Goal: Task Accomplishment & Management: Use online tool/utility

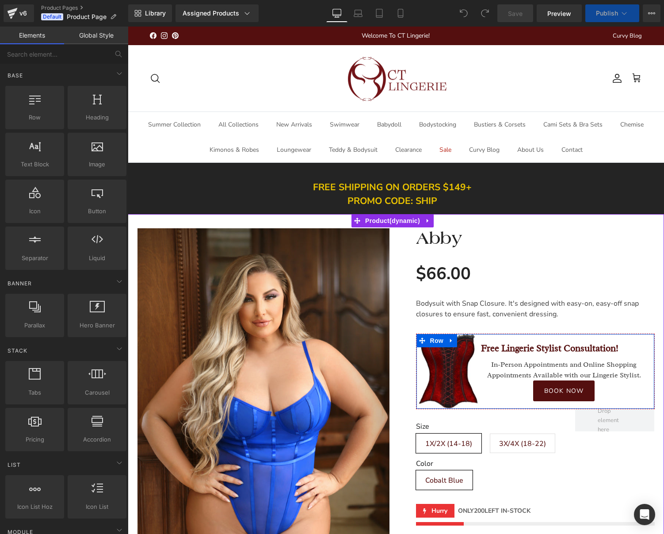
scroll to position [265, 0]
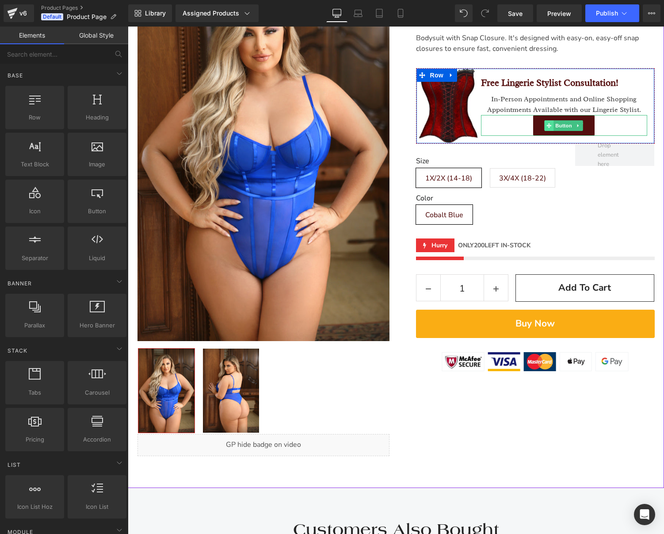
click at [547, 124] on span at bounding box center [548, 125] width 9 height 11
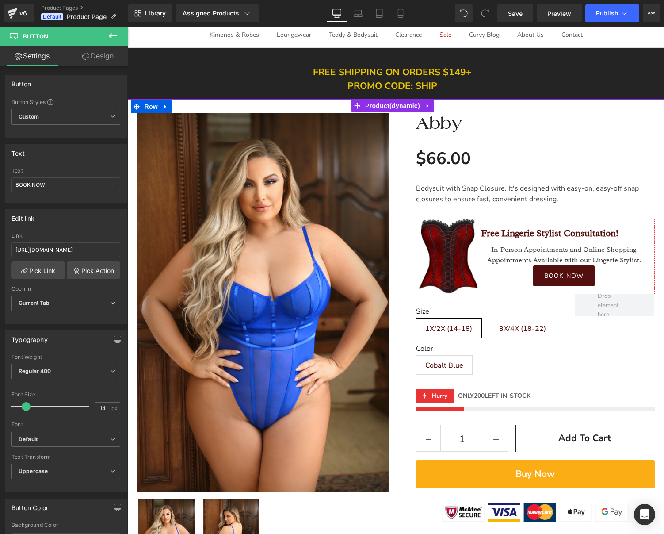
scroll to position [44, 0]
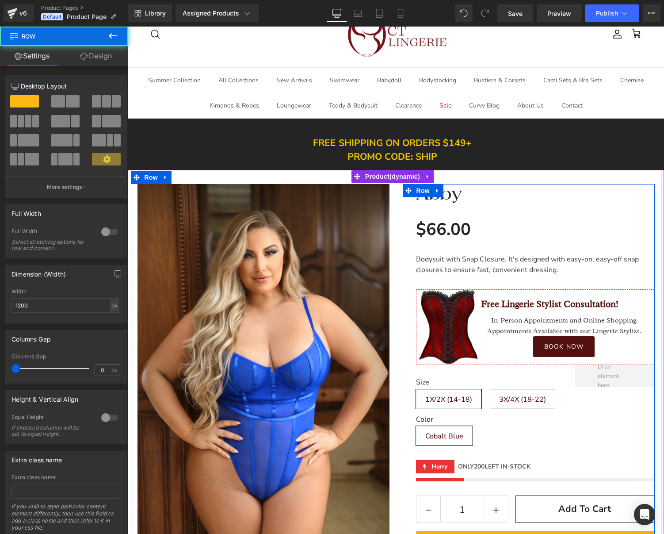
click at [529, 213] on div "Abby (P) Title $66.00 $0 - -6500% OFF (P) Price Bodysuit with Snap Closure. It'…" at bounding box center [535, 388] width 239 height 408
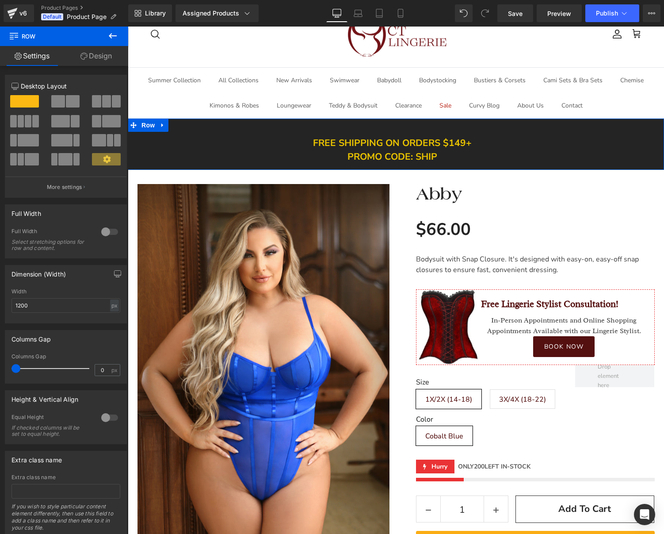
click at [574, 157] on div "FREE SHIPPING ON ORDERS $149+ PROMO CODE: SHIP Text Block Row" at bounding box center [396, 144] width 536 height 51
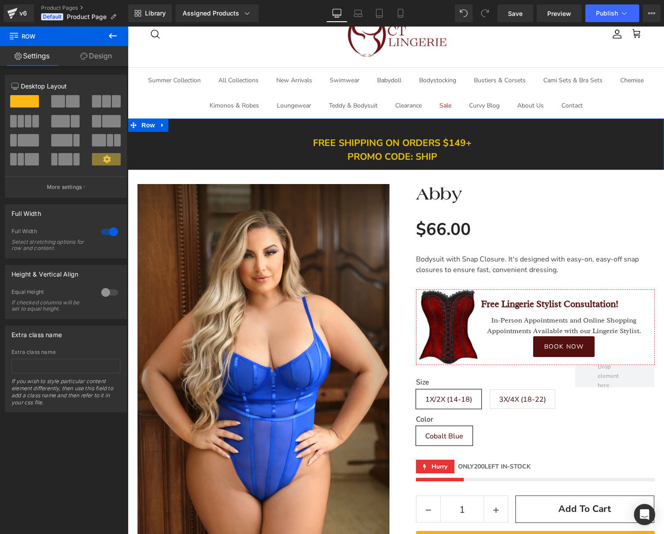
click at [184, 144] on div "FREE SHIPPING ON ORDERS $149+ PROMO CODE: SHIP Text Block Row" at bounding box center [396, 144] width 536 height 51
click at [102, 52] on link "Design" at bounding box center [96, 56] width 64 height 20
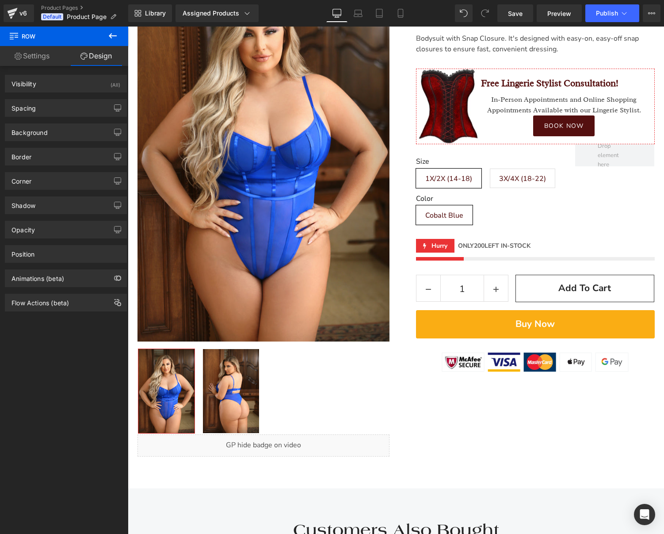
scroll to position [265, 0]
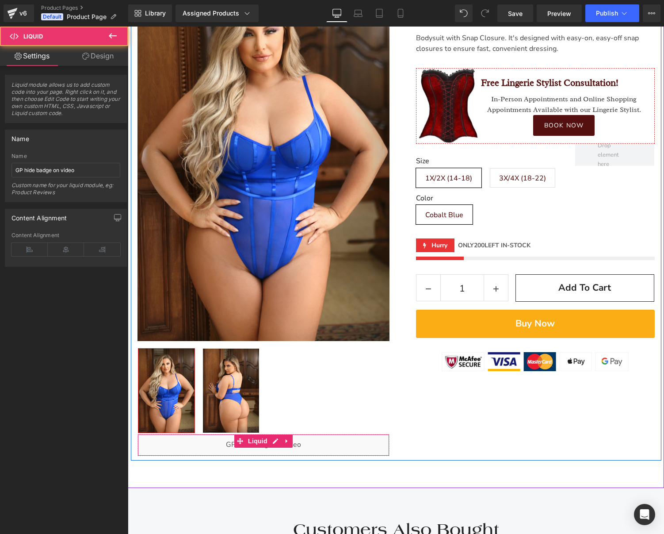
click at [326, 444] on div "Liquid" at bounding box center [264, 445] width 252 height 22
click at [198, 449] on div "Liquid" at bounding box center [264, 445] width 252 height 22
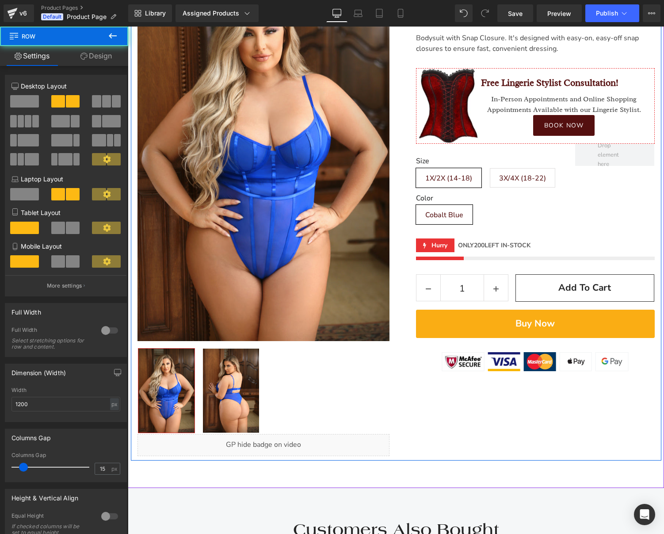
click at [487, 432] on div "Sale Off (P) Image Row ‹ › (P) Image List Liquid [GEOGRAPHIC_DATA] (P) Title $6…" at bounding box center [396, 205] width 531 height 511
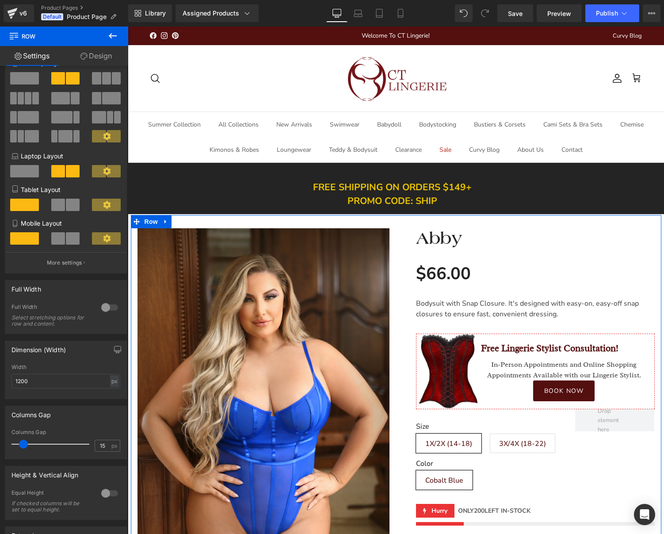
scroll to position [127, 0]
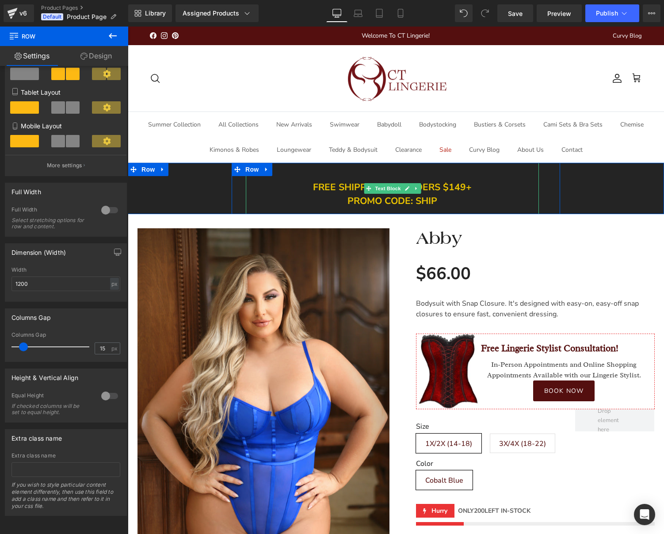
click at [431, 191] on span "FREE SHIPPING ON ORDERS $149+ PROMO CODE: SHIP" at bounding box center [392, 194] width 159 height 27
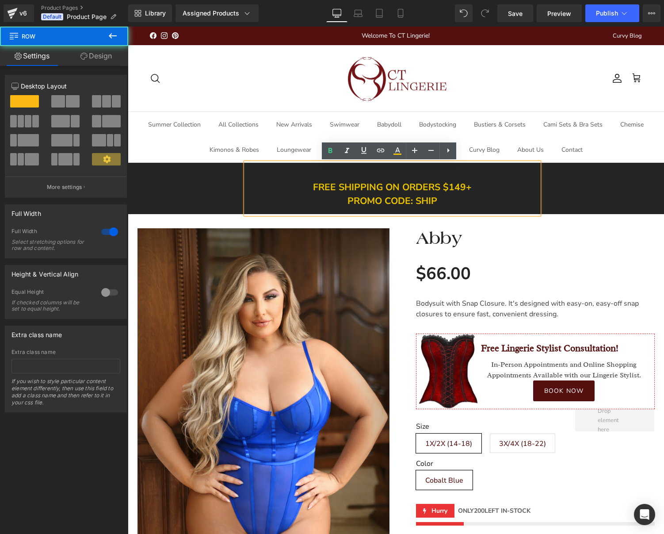
click at [199, 183] on div "FREE SHIPPING ON ORDERS $149+ PROMO CODE: SHIP Text Block Row" at bounding box center [396, 188] width 536 height 51
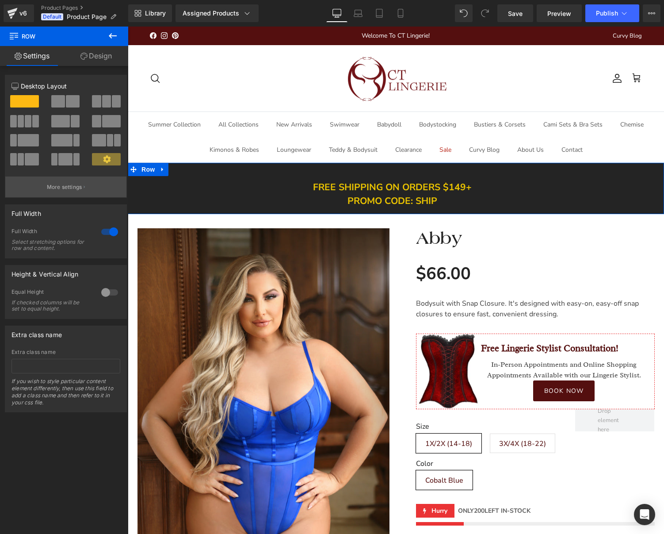
click at [60, 187] on p "More settings" at bounding box center [64, 187] width 35 height 8
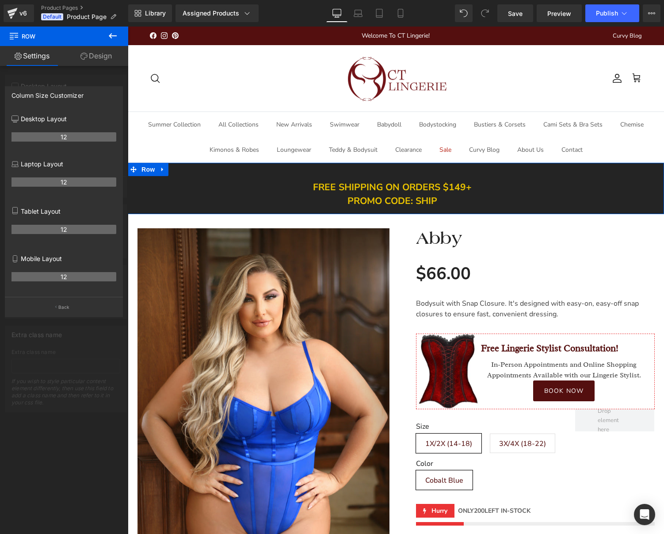
click at [58, 123] on p "Desktop Layout" at bounding box center [63, 118] width 105 height 9
click at [47, 166] on p "Laptop Layout" at bounding box center [63, 163] width 105 height 9
click at [95, 55] on link "Design" at bounding box center [96, 56] width 64 height 20
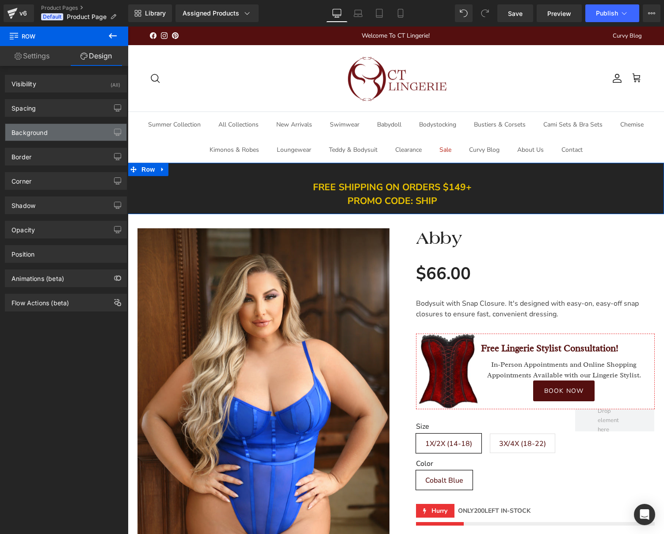
click at [47, 134] on div "Background" at bounding box center [29, 130] width 36 height 12
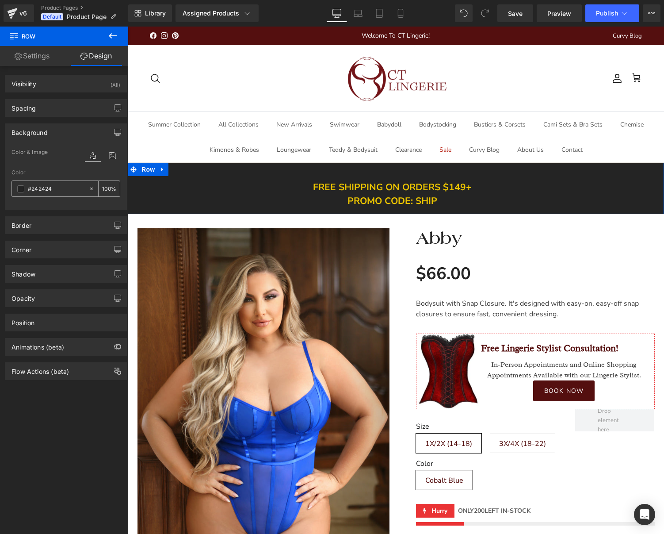
click at [35, 188] on input "text" at bounding box center [56, 189] width 57 height 10
click at [20, 190] on span at bounding box center [20, 188] width 7 height 7
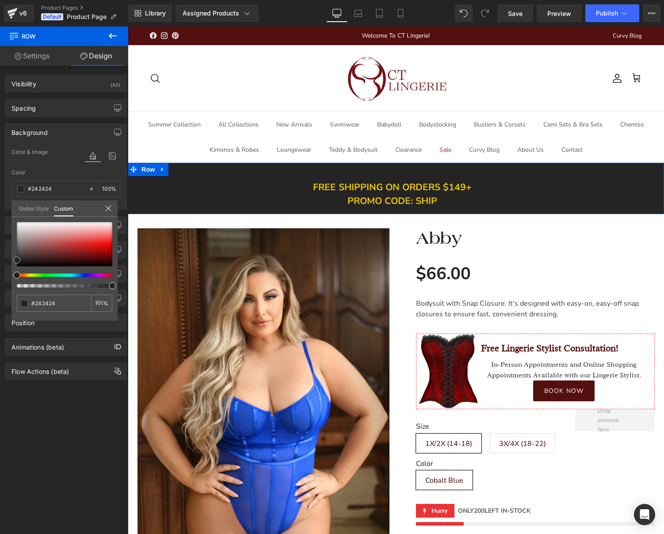
click at [91, 237] on div at bounding box center [65, 244] width 96 height 44
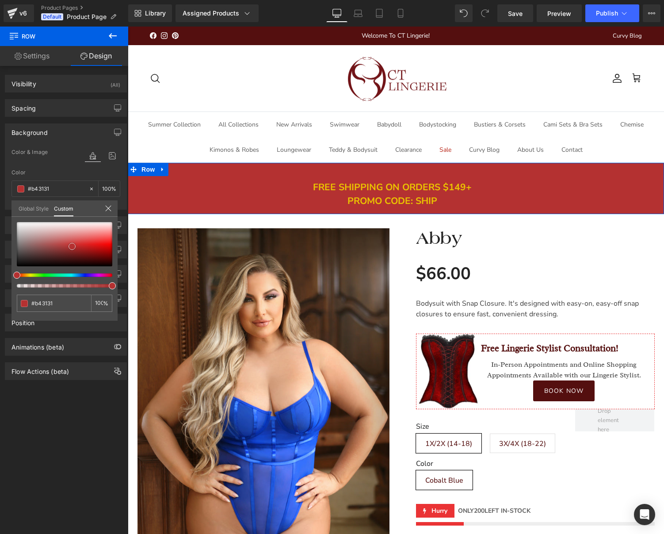
click at [72, 246] on div at bounding box center [65, 244] width 96 height 44
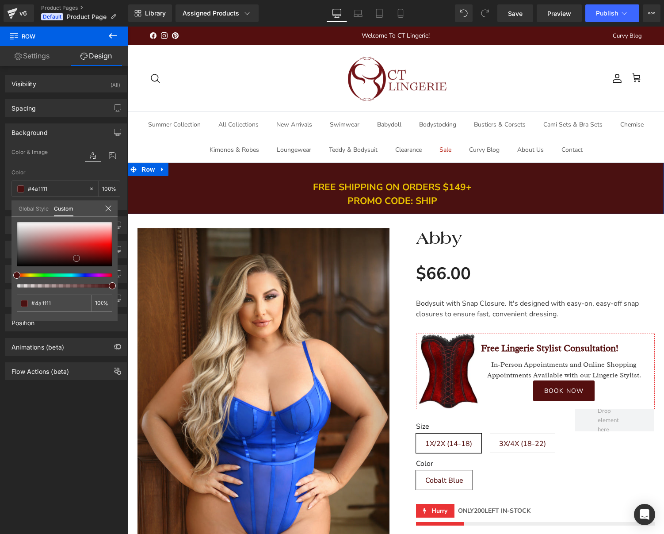
click at [77, 258] on div at bounding box center [65, 244] width 96 height 44
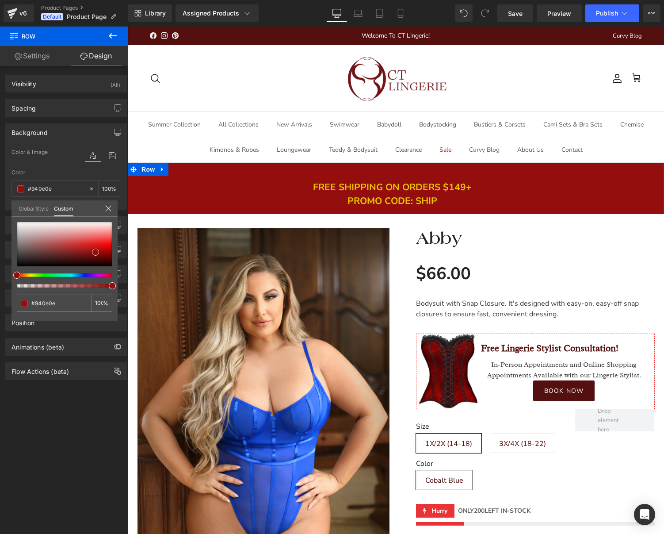
click at [96, 252] on div at bounding box center [65, 244] width 96 height 44
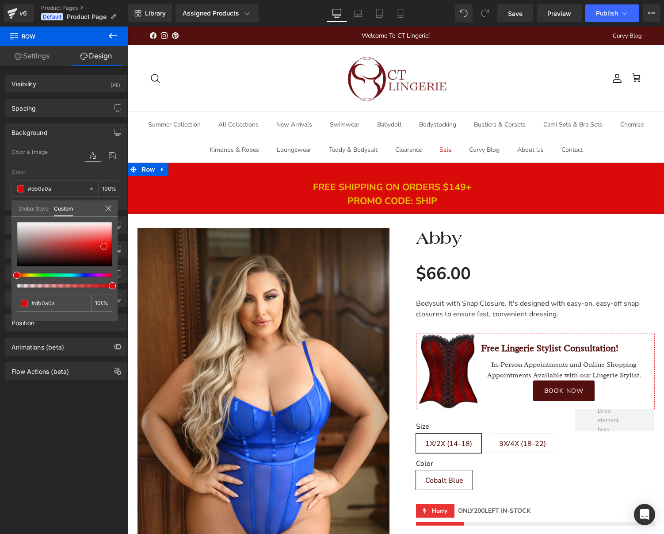
click at [104, 246] on div at bounding box center [65, 244] width 96 height 44
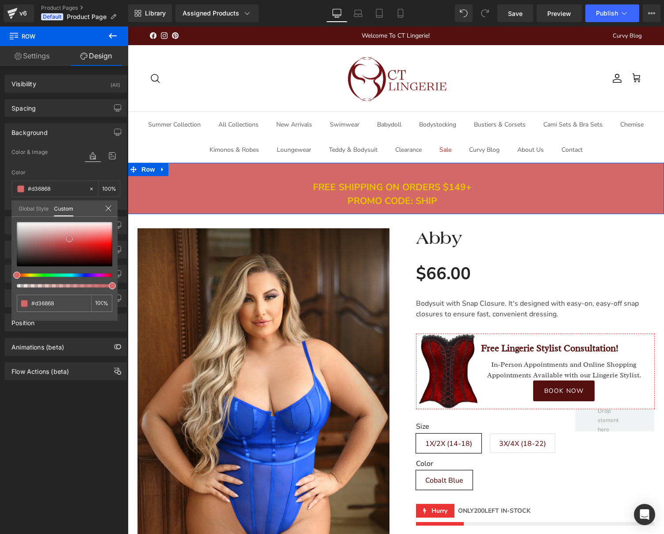
click at [69, 239] on div at bounding box center [65, 244] width 96 height 44
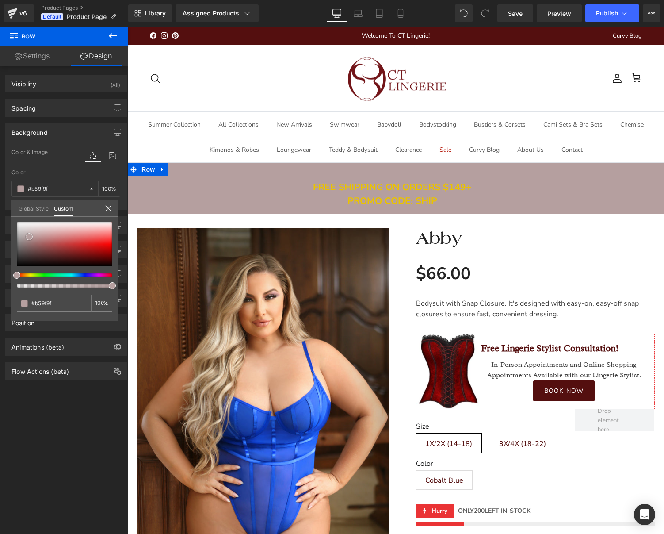
click at [29, 237] on div at bounding box center [65, 244] width 96 height 44
click at [49, 231] on div at bounding box center [65, 244] width 96 height 44
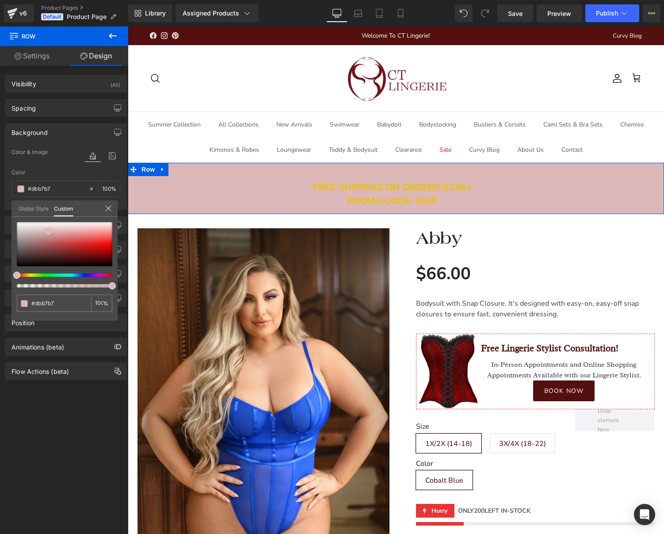
click at [29, 233] on div at bounding box center [65, 244] width 96 height 44
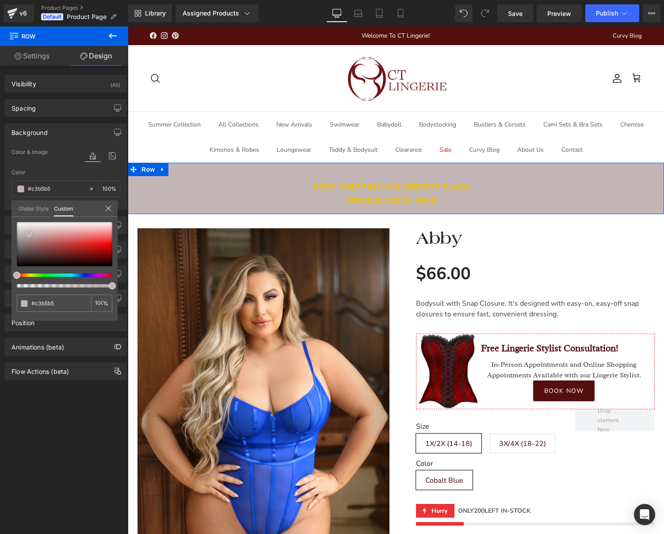
click at [23, 247] on div at bounding box center [65, 244] width 96 height 44
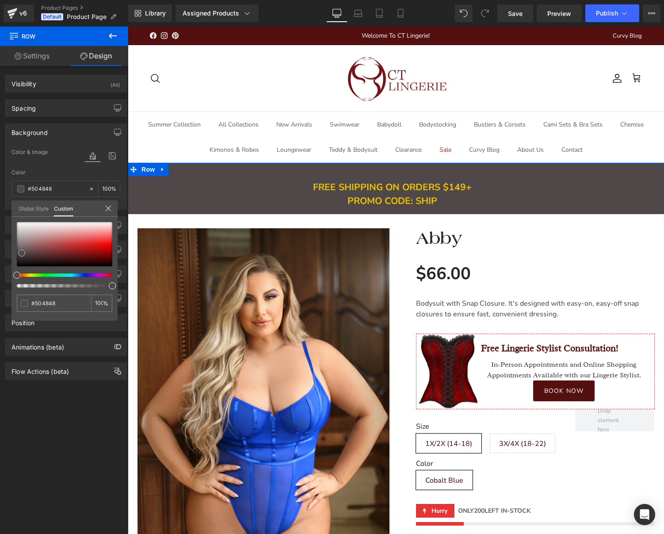
click at [22, 253] on div at bounding box center [65, 244] width 96 height 44
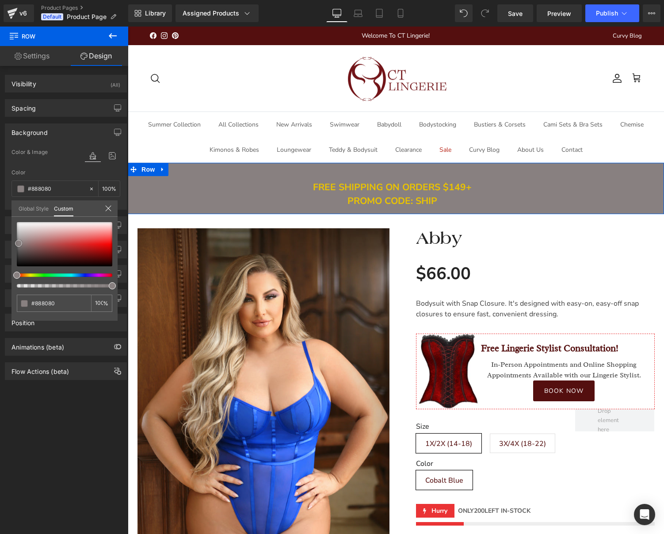
click at [19, 243] on div at bounding box center [65, 244] width 96 height 44
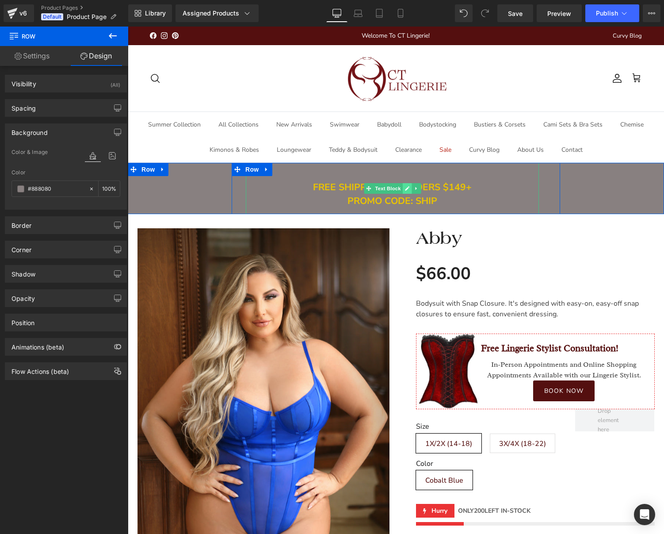
click at [407, 190] on link at bounding box center [406, 188] width 9 height 11
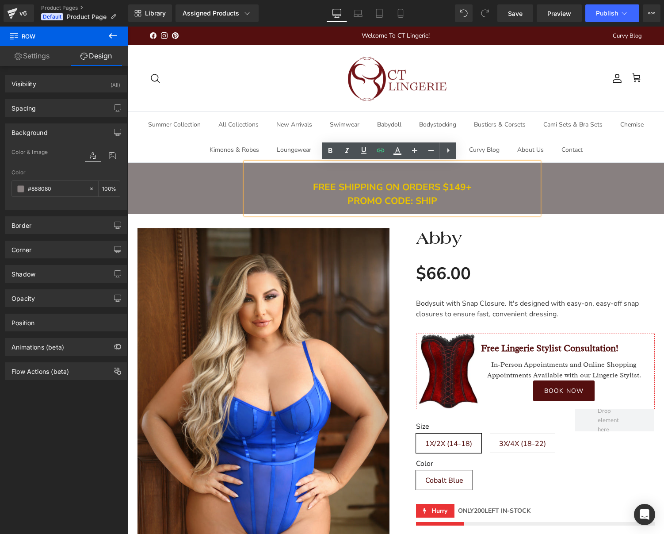
click at [434, 176] on div at bounding box center [392, 173] width 293 height 14
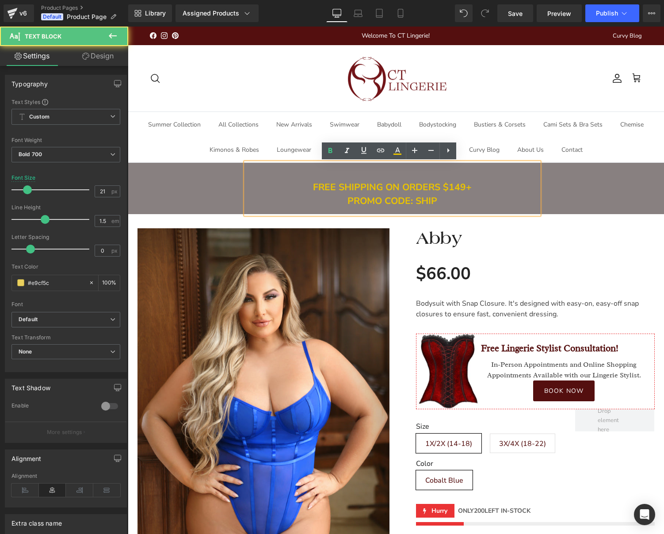
click at [425, 184] on span "FREE SHIPPING ON ORDERS $149+ PROMO CODE: SHIP" at bounding box center [392, 194] width 159 height 27
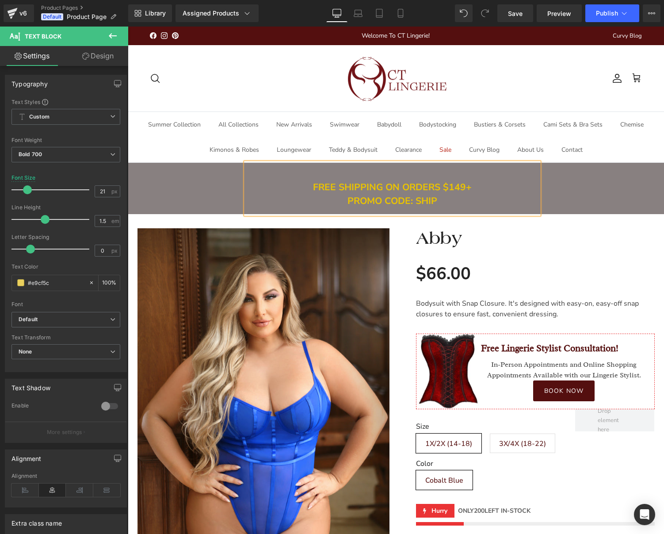
click at [388, 177] on div at bounding box center [392, 173] width 293 height 14
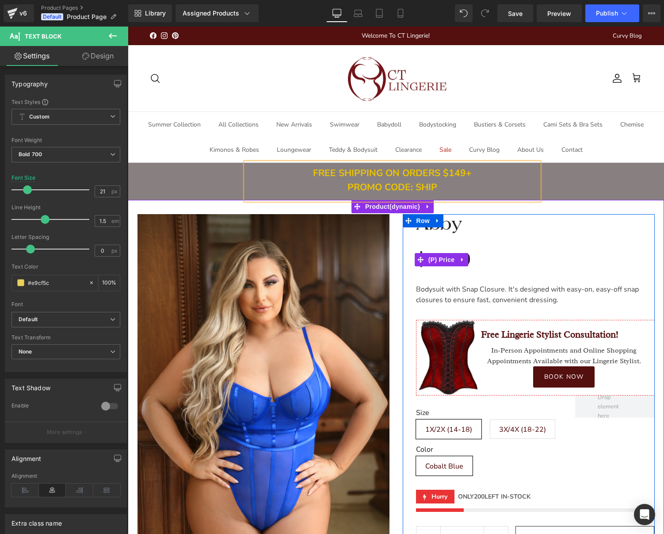
click at [536, 233] on h3 "Abby" at bounding box center [535, 224] width 239 height 21
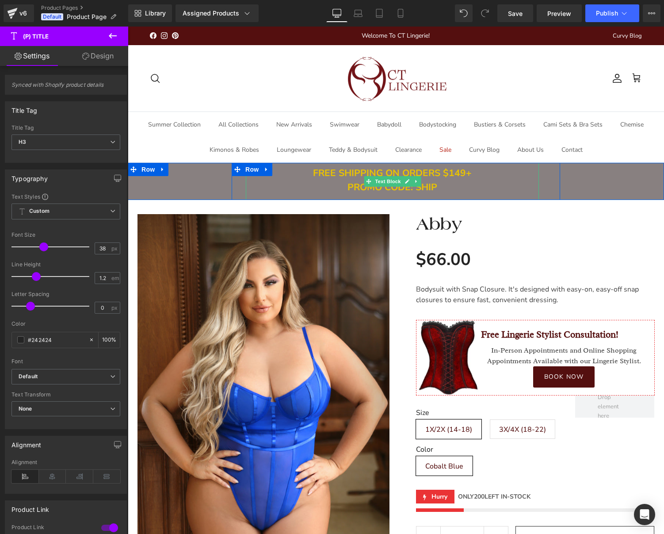
click at [423, 174] on span "FREE SHIPPING ON ORDERS $149+" at bounding box center [392, 173] width 159 height 12
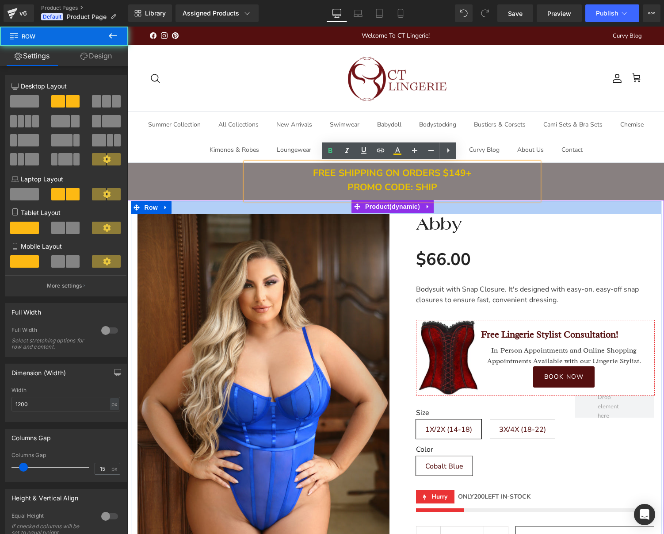
click at [613, 208] on div at bounding box center [396, 207] width 531 height 13
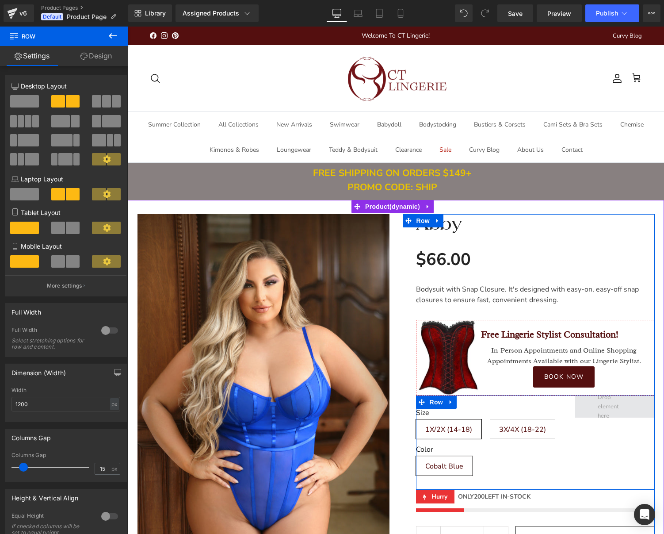
click at [613, 413] on span at bounding box center [615, 406] width 40 height 32
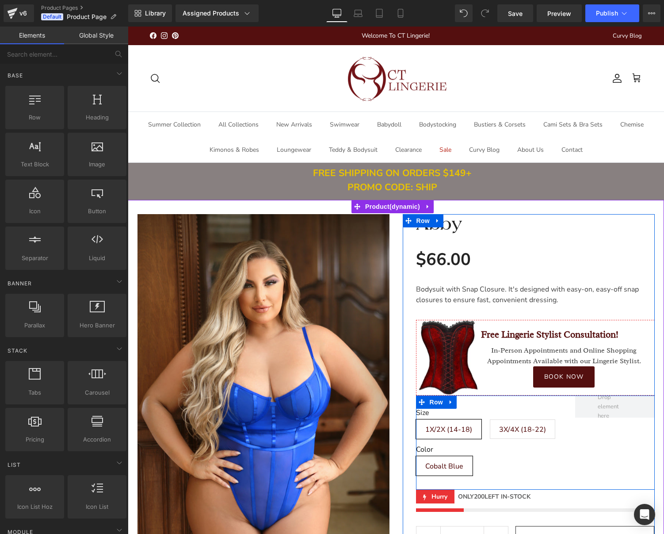
drag, startPoint x: 608, startPoint y: 410, endPoint x: 612, endPoint y: 427, distance: 17.2
click at [612, 427] on div "Size 1X/2X (14-18) 3X/4X (18-22) Color Cobalt Blue (P) Swatches Row" at bounding box center [535, 442] width 239 height 94
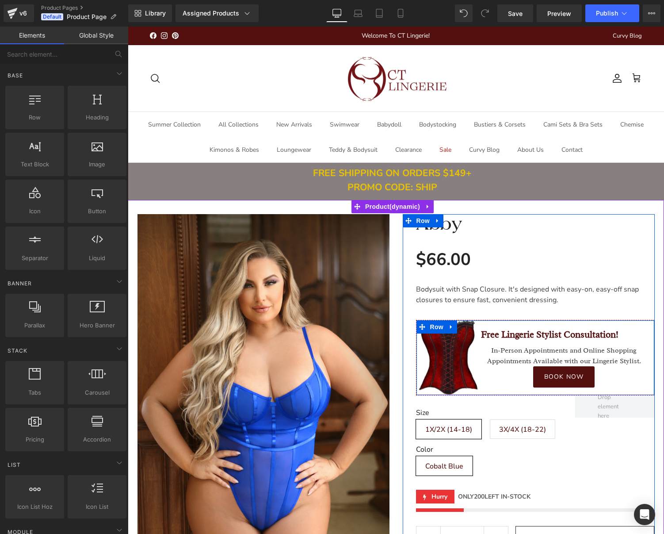
click at [128, 27] on div at bounding box center [128, 27] width 0 height 0
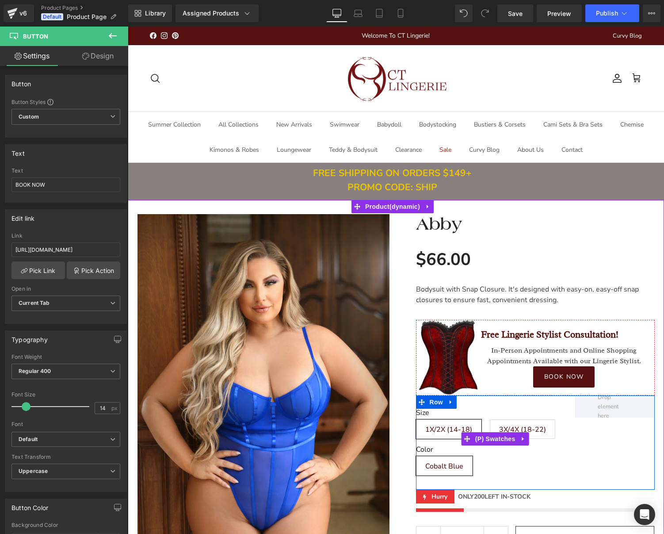
click at [551, 407] on div "Size 1X/2X (14-18) 3X/4X (18-22) Color Cobalt Blue" at bounding box center [495, 438] width 159 height 87
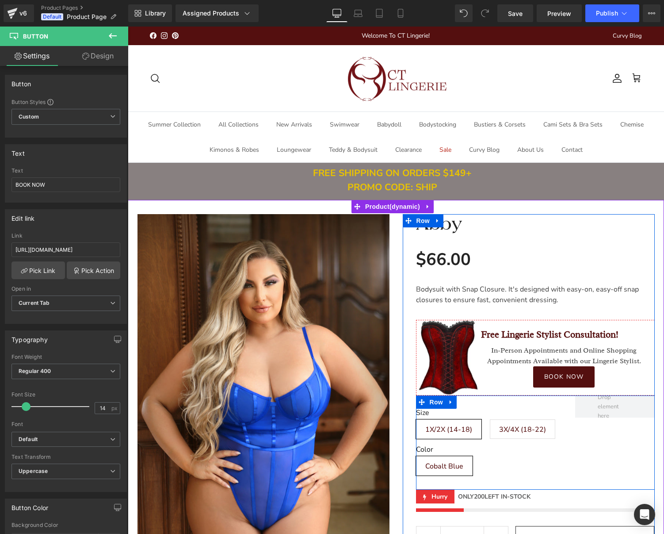
click at [603, 450] on div "Size 1X/2X (14-18) 3X/4X (18-22) Color Cobalt Blue (P) Swatches Row" at bounding box center [535, 442] width 239 height 94
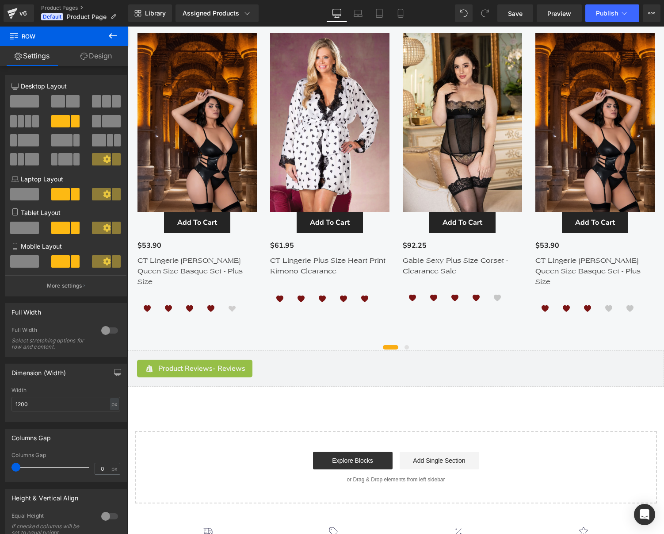
scroll to position [663, 0]
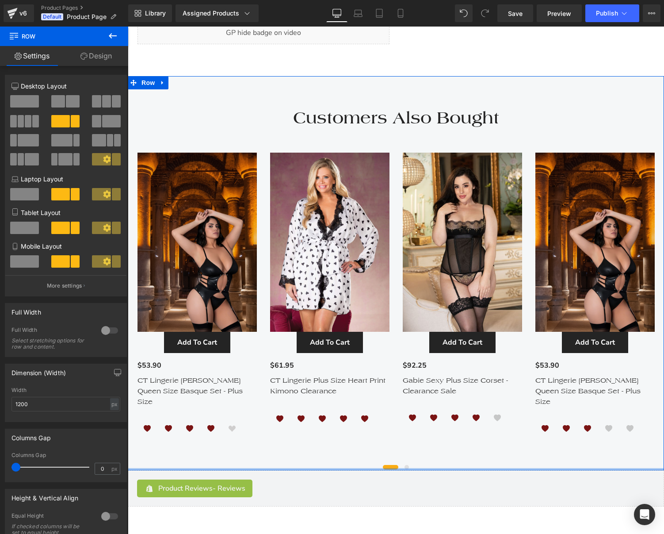
click at [405, 468] on div at bounding box center [396, 469] width 536 height 2
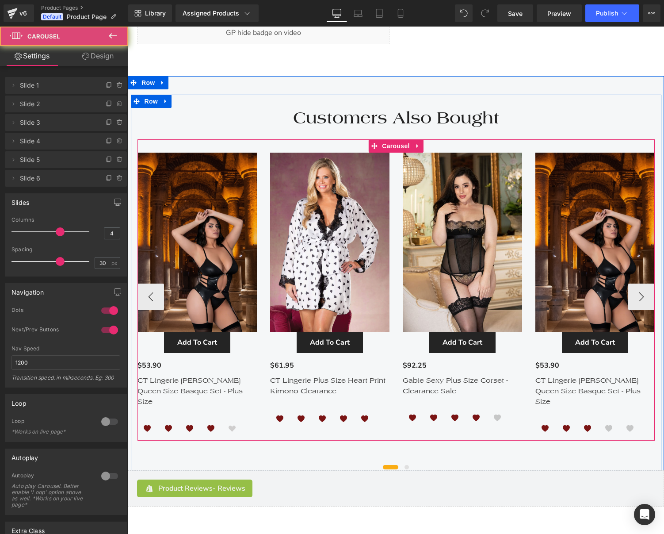
click at [405, 465] on span at bounding box center [407, 467] width 4 height 4
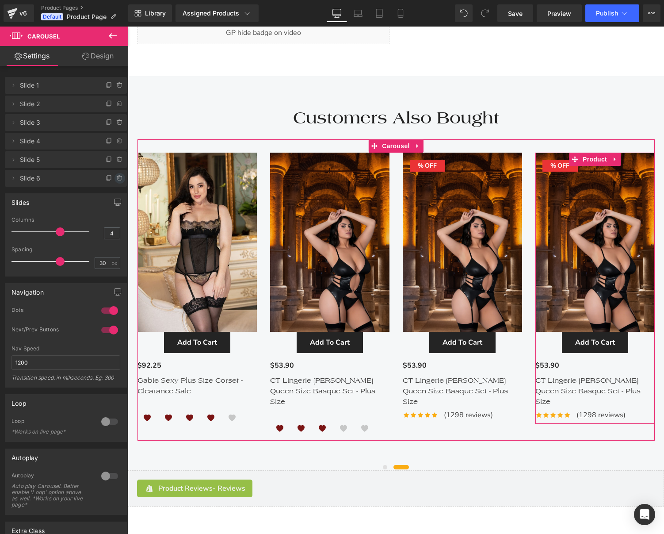
click at [116, 177] on icon at bounding box center [119, 178] width 7 height 7
click at [101, 180] on button "Delete" at bounding box center [110, 178] width 28 height 11
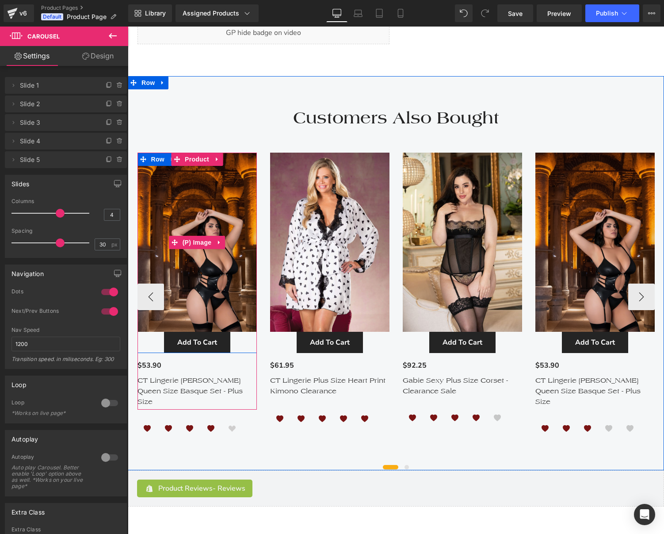
click at [207, 214] on img at bounding box center [197, 242] width 119 height 179
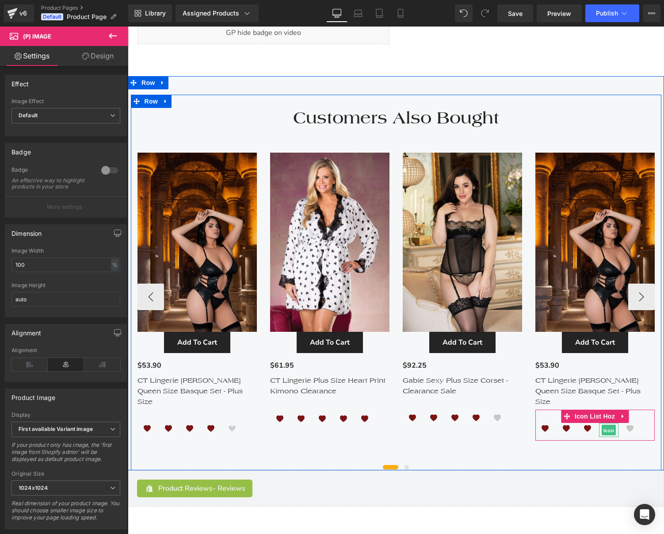
click at [605, 425] on span "Icon" at bounding box center [609, 430] width 14 height 11
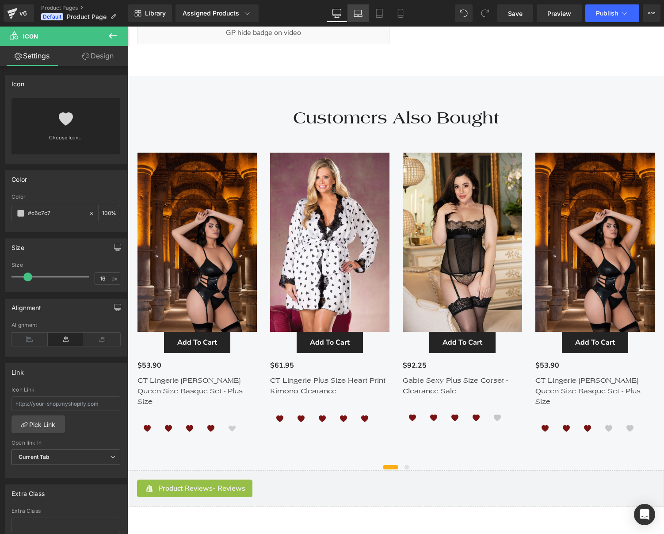
click at [364, 14] on link "Laptop" at bounding box center [358, 13] width 21 height 18
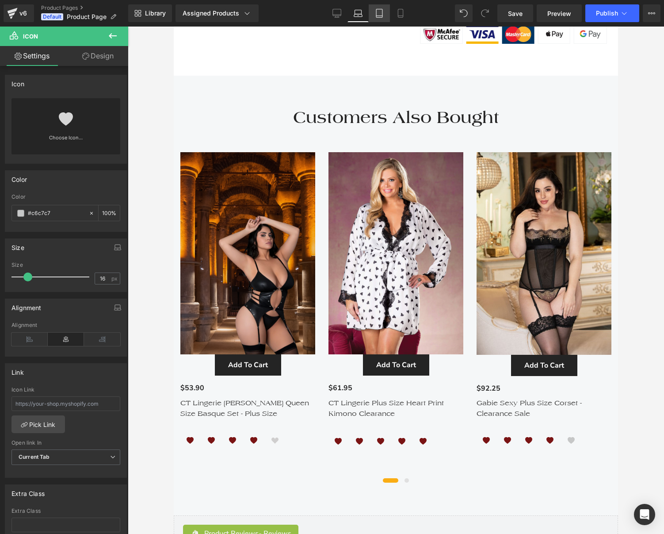
click at [377, 14] on icon at bounding box center [379, 13] width 9 height 9
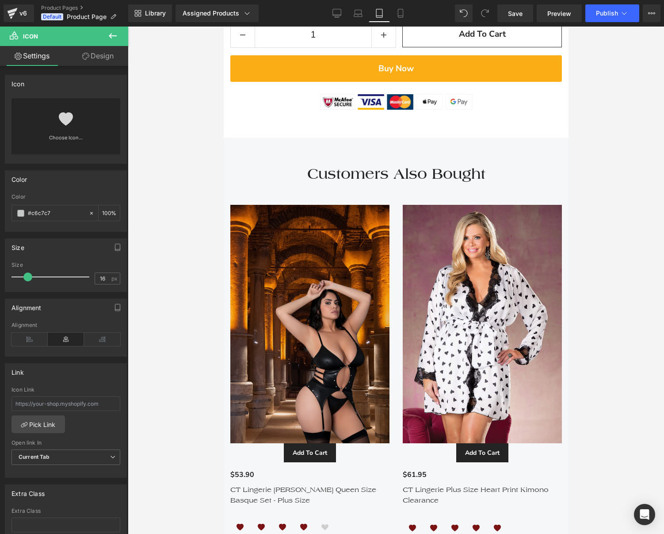
scroll to position [1218, 0]
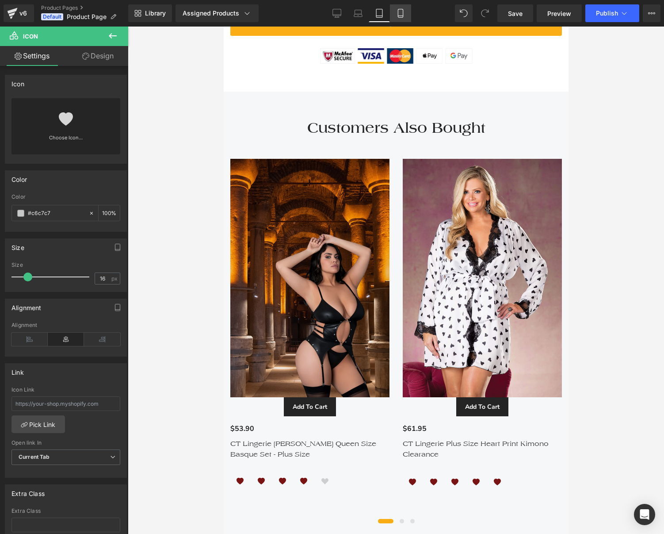
click at [391, 16] on link "Mobile" at bounding box center [400, 13] width 21 height 18
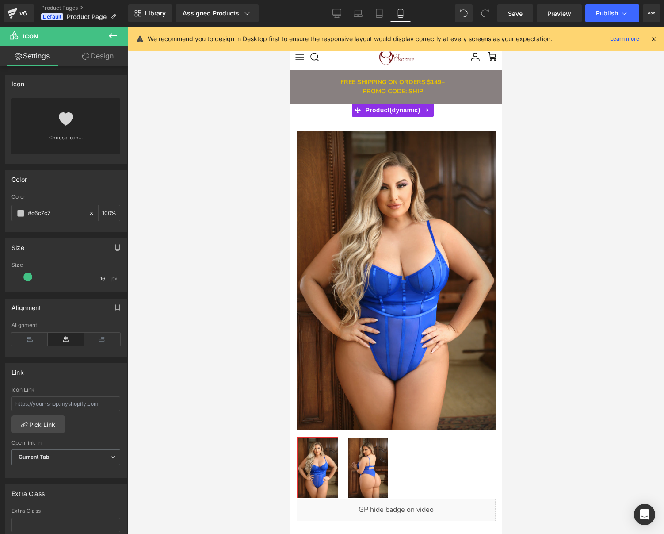
scroll to position [0, 0]
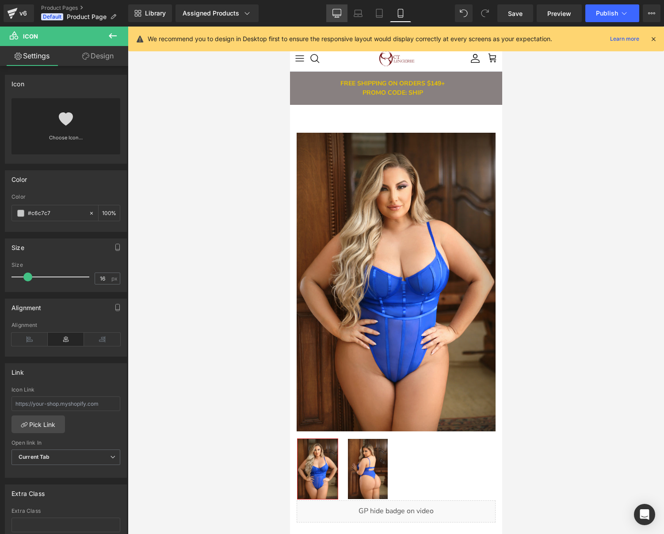
click at [339, 19] on link "Desktop" at bounding box center [336, 13] width 21 height 18
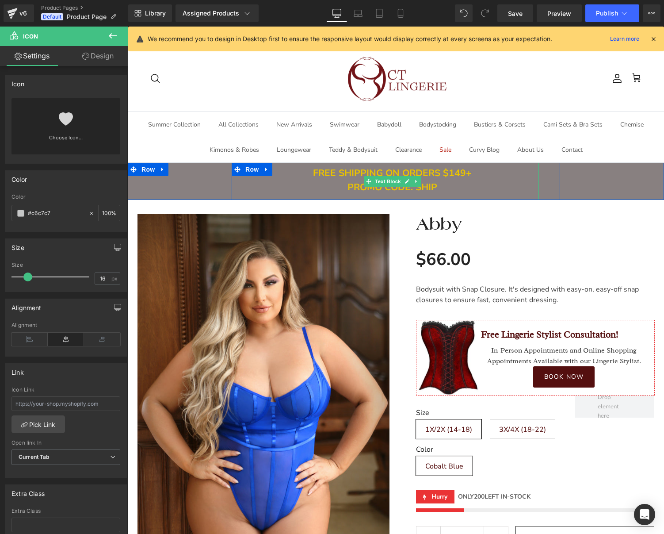
click at [510, 180] on div "FREE SHIPPING ON ORDERS $149+" at bounding box center [392, 173] width 293 height 14
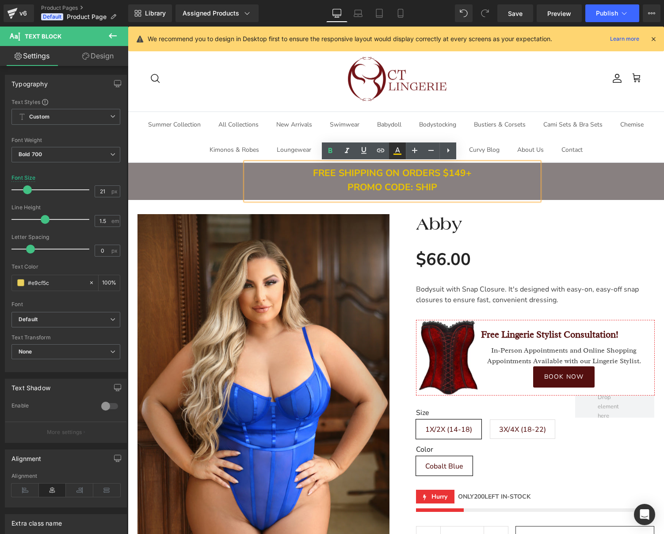
click at [398, 152] on icon at bounding box center [397, 150] width 11 height 11
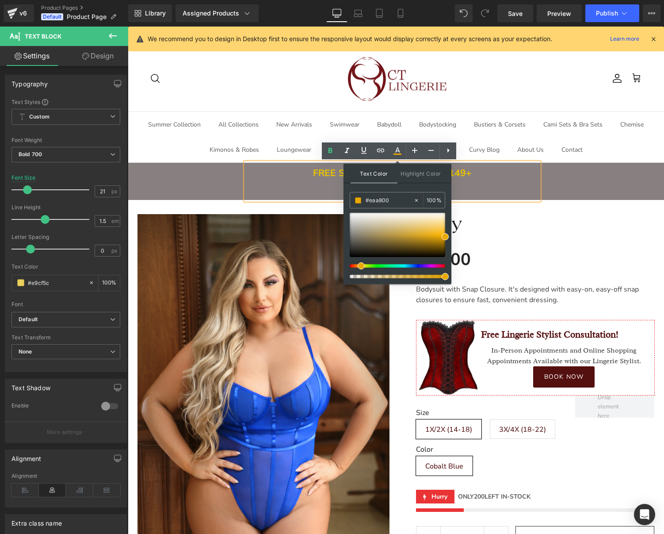
drag, startPoint x: 362, startPoint y: 266, endPoint x: 357, endPoint y: 267, distance: 4.9
click at [357, 267] on div at bounding box center [394, 266] width 96 height 4
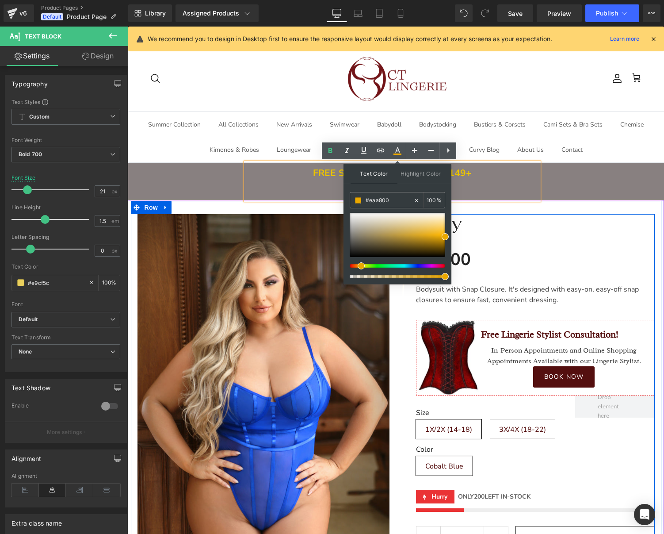
click at [563, 246] on div "Abby (P) Title $66.00 $0 - -6500% OFF (P) Price Bodysuit with Snap Closure. It'…" at bounding box center [535, 418] width 239 height 408
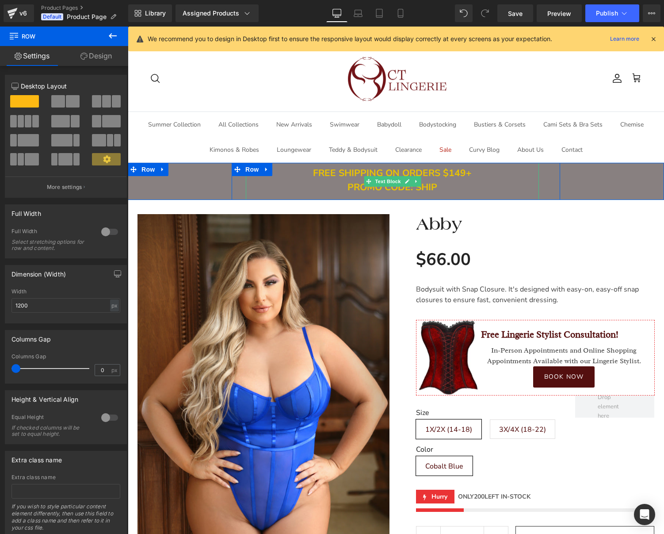
click at [413, 176] on link at bounding box center [416, 181] width 9 height 11
click at [564, 15] on span "Preview" at bounding box center [559, 13] width 24 height 9
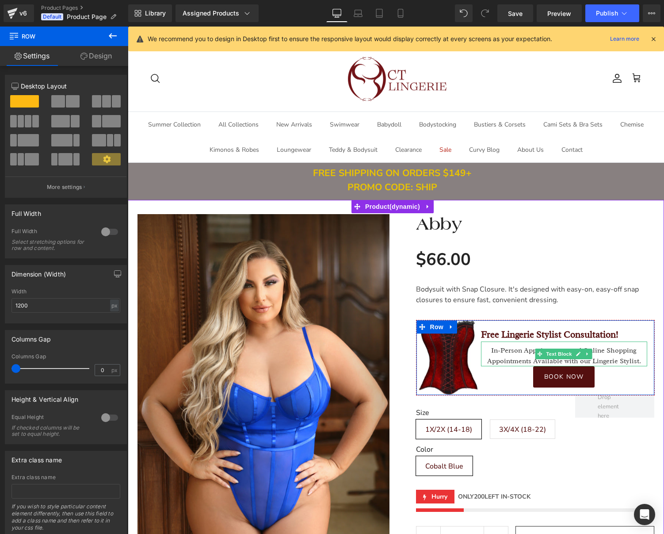
click at [601, 355] on div "In-Person Appointments and Online Shopping Appointments Available with our Ling…" at bounding box center [564, 353] width 166 height 25
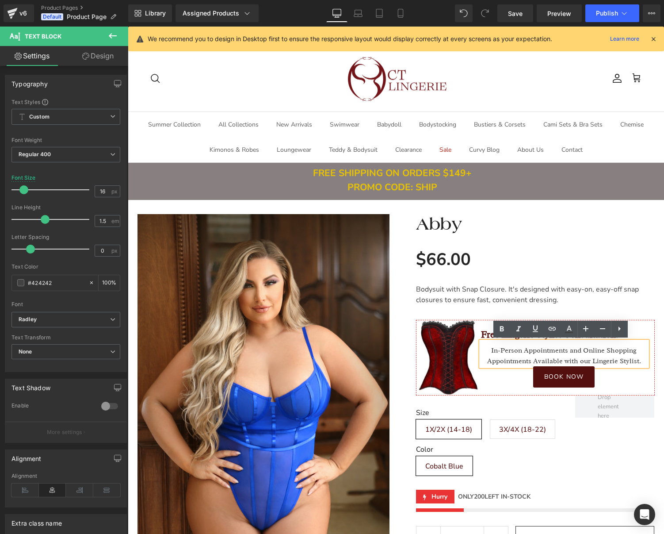
click at [580, 350] on div "In-Person Appointments and Online Shopping Appointments Available with our Ling…" at bounding box center [564, 353] width 166 height 25
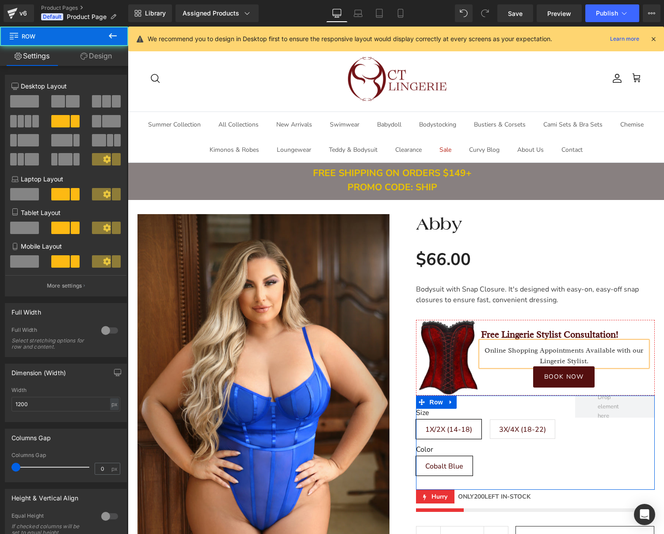
click at [597, 466] on div "Size 1X/2X (14-18) 3X/4X (18-22) Color Cobalt Blue (P) Swatches Row" at bounding box center [535, 442] width 239 height 94
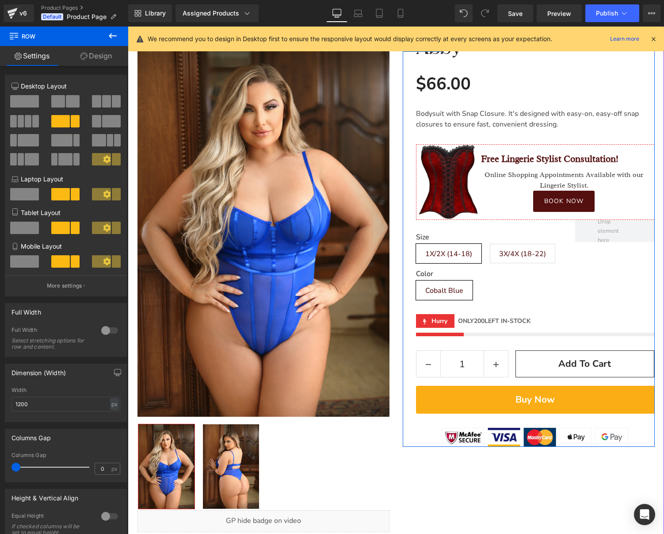
scroll to position [265, 0]
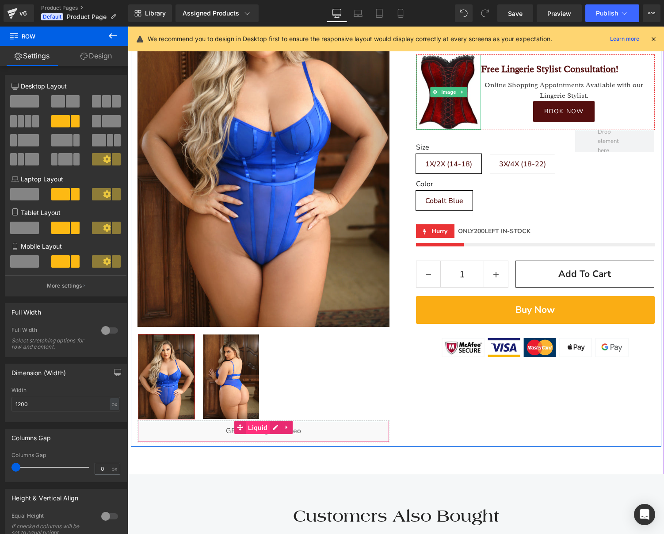
click at [255, 428] on span "Liquid" at bounding box center [258, 427] width 24 height 13
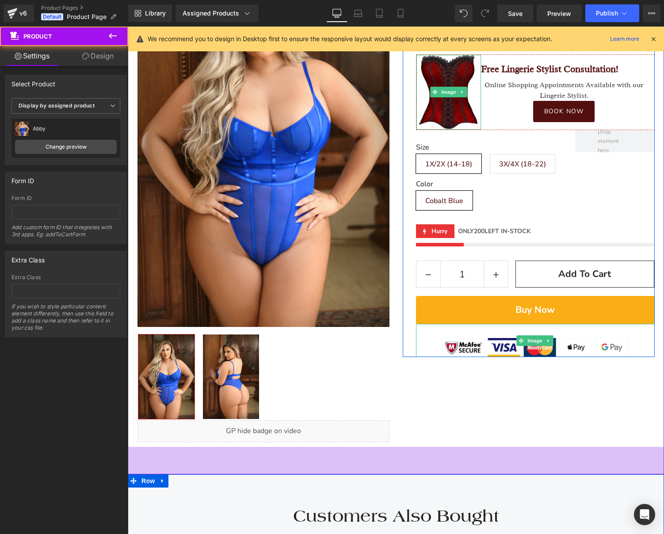
click at [576, 450] on div "Sale Off (P) Image Row ‹ ›" at bounding box center [396, 204] width 536 height 539
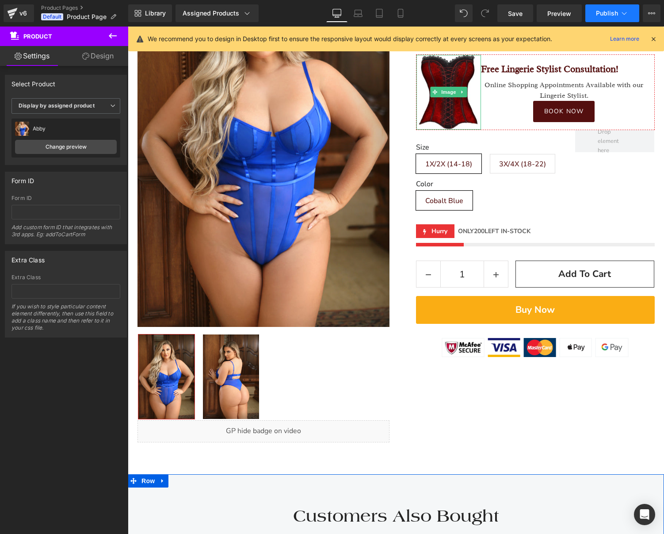
click at [614, 11] on span "Publish" at bounding box center [607, 13] width 22 height 7
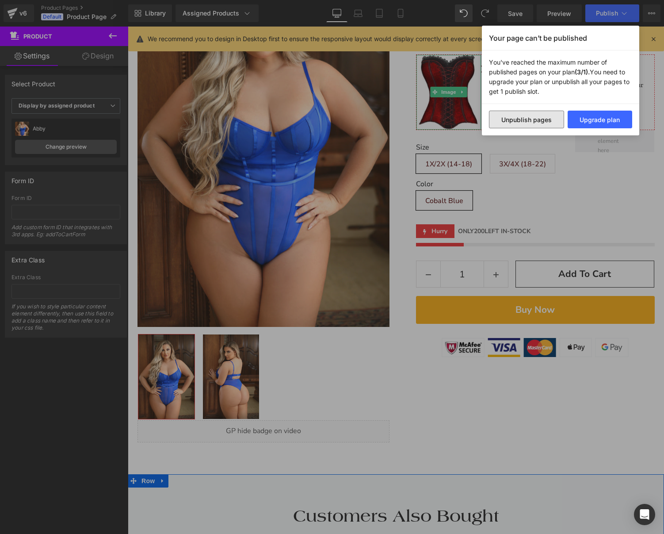
click at [529, 118] on button "Unpublish pages" at bounding box center [526, 120] width 75 height 18
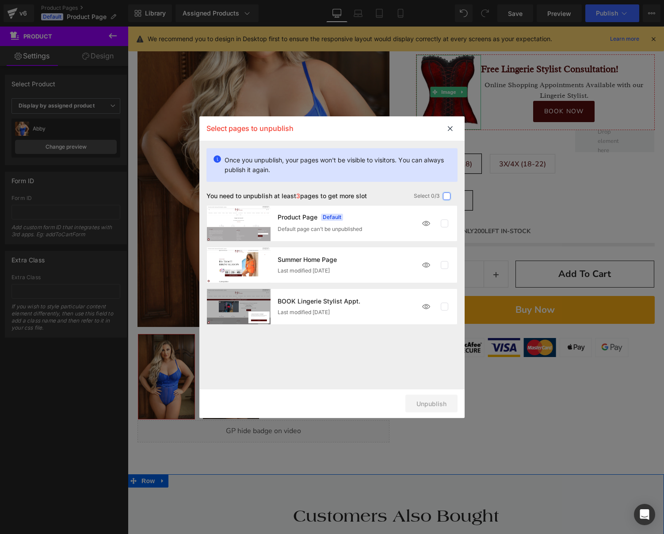
click at [448, 198] on label at bounding box center [447, 196] width 8 height 8
click at [447, 196] on input "checkbox" at bounding box center [447, 196] width 0 height 0
click at [402, 406] on button "Unpublish 2 pages" at bounding box center [419, 403] width 78 height 18
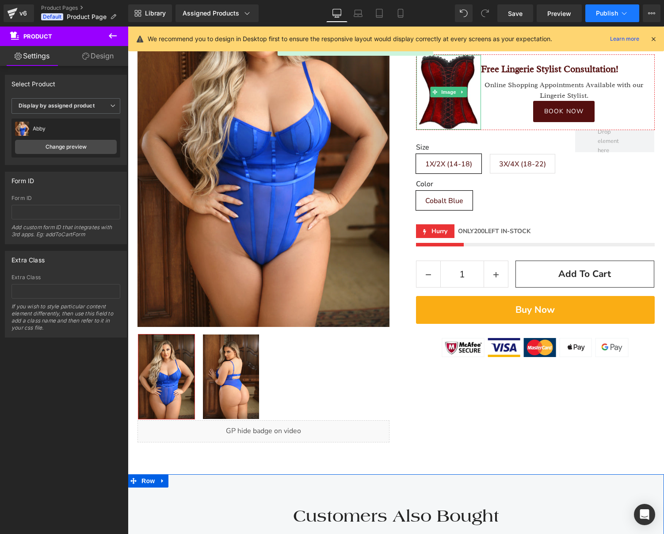
click at [606, 16] on span "Publish" at bounding box center [607, 13] width 22 height 7
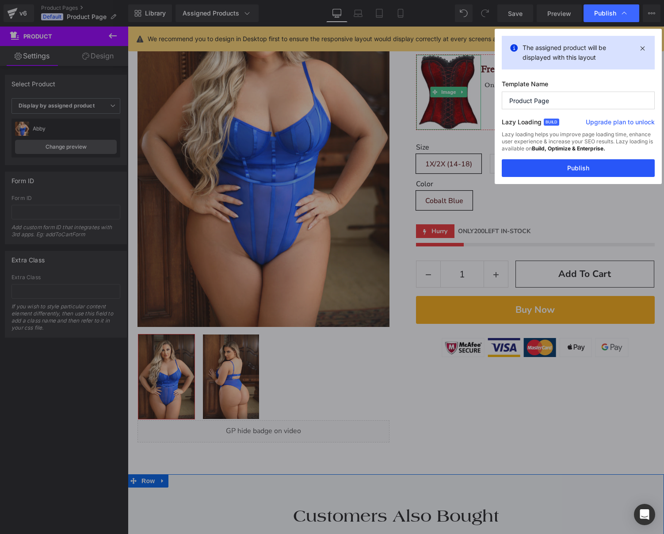
drag, startPoint x: 574, startPoint y: 168, endPoint x: 223, endPoint y: 489, distance: 475.8
click at [574, 168] on button "Publish" at bounding box center [578, 168] width 153 height 18
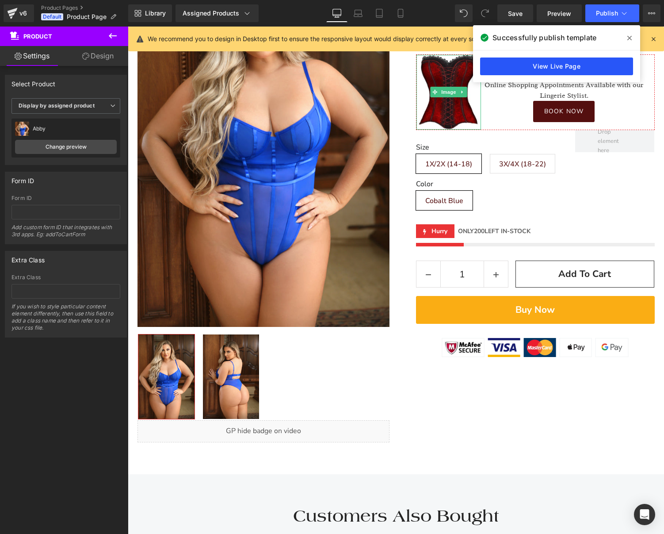
click at [562, 67] on link "View Live Page" at bounding box center [556, 66] width 153 height 18
